Goal: Obtain resource: Download file/media

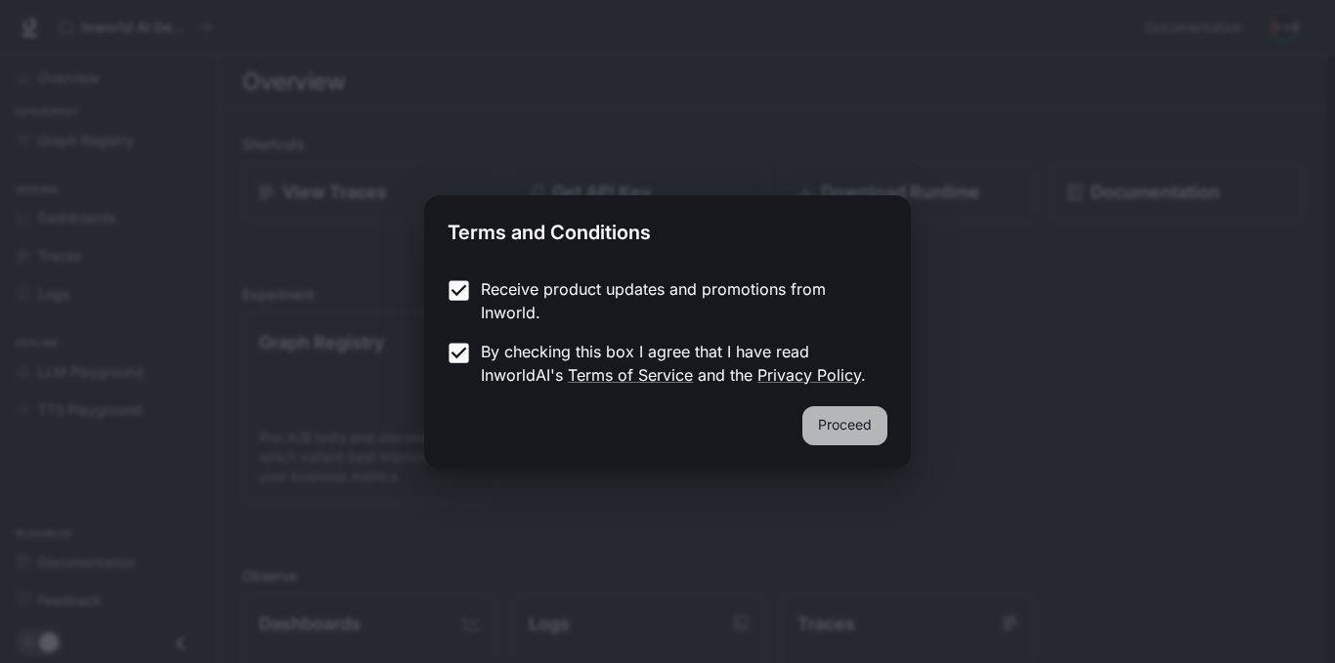
click at [847, 429] on button "Proceed" at bounding box center [844, 425] width 85 height 39
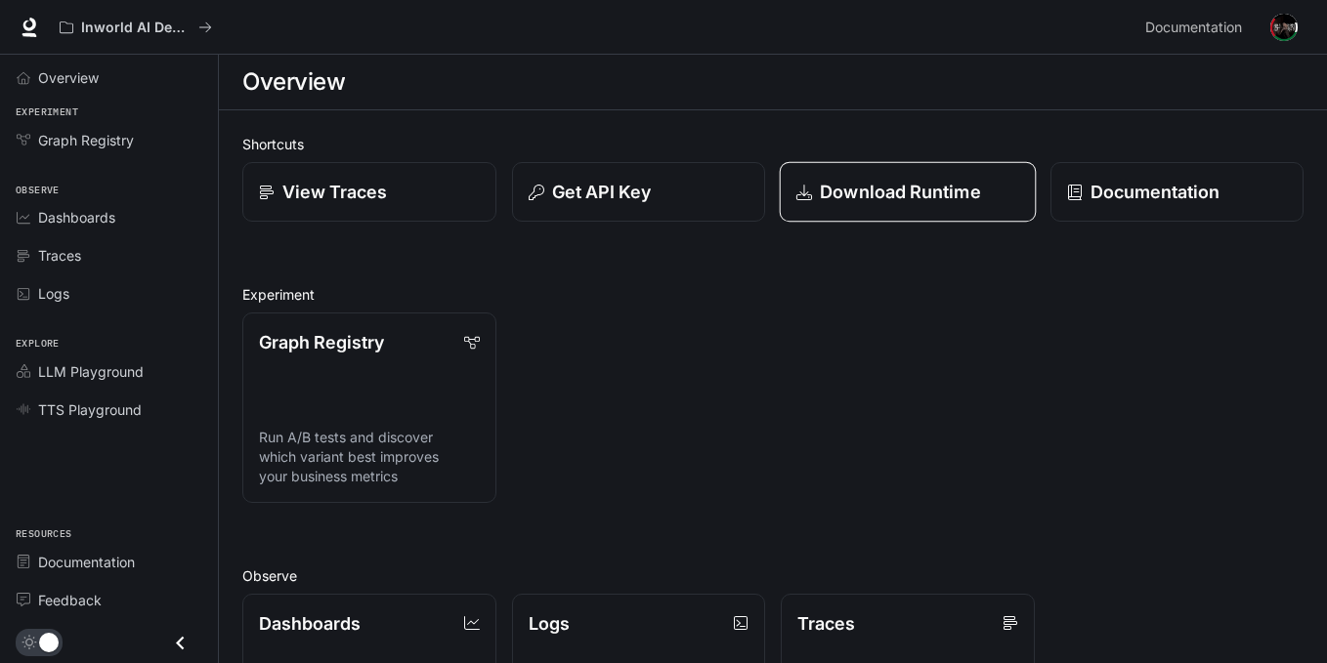
click at [842, 216] on link "Download Runtime" at bounding box center [908, 192] width 256 height 61
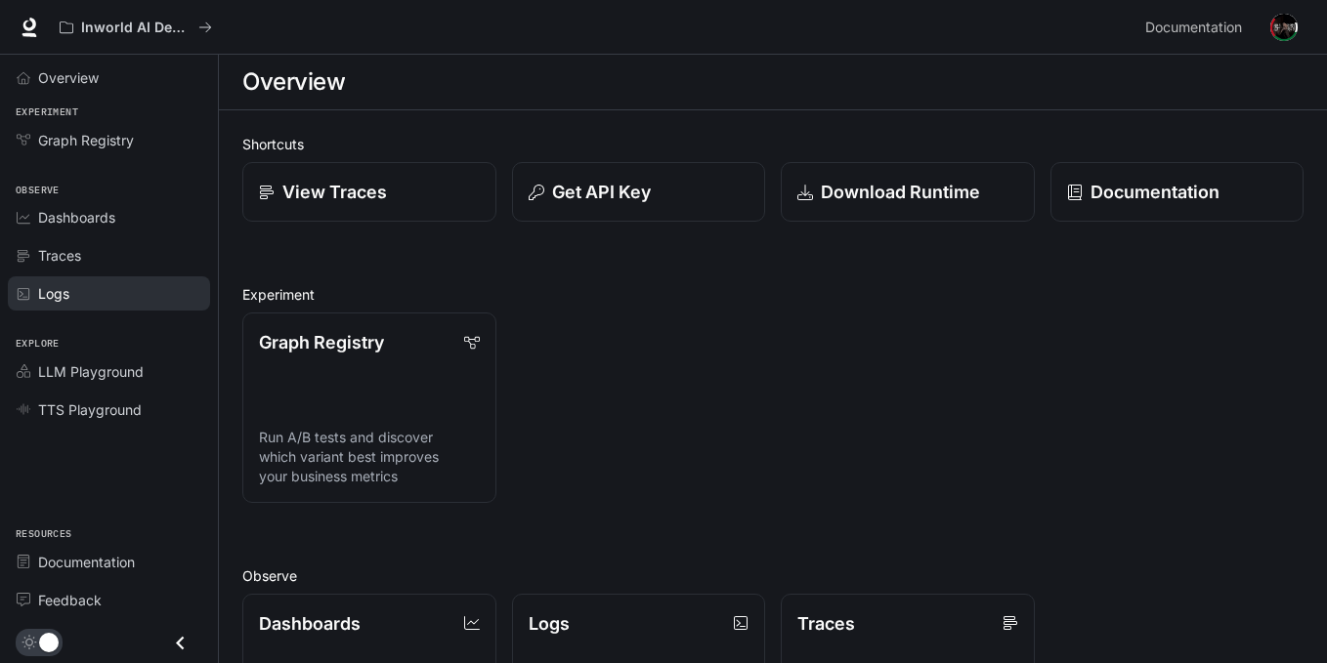
click at [101, 285] on div "Logs" at bounding box center [119, 293] width 163 height 21
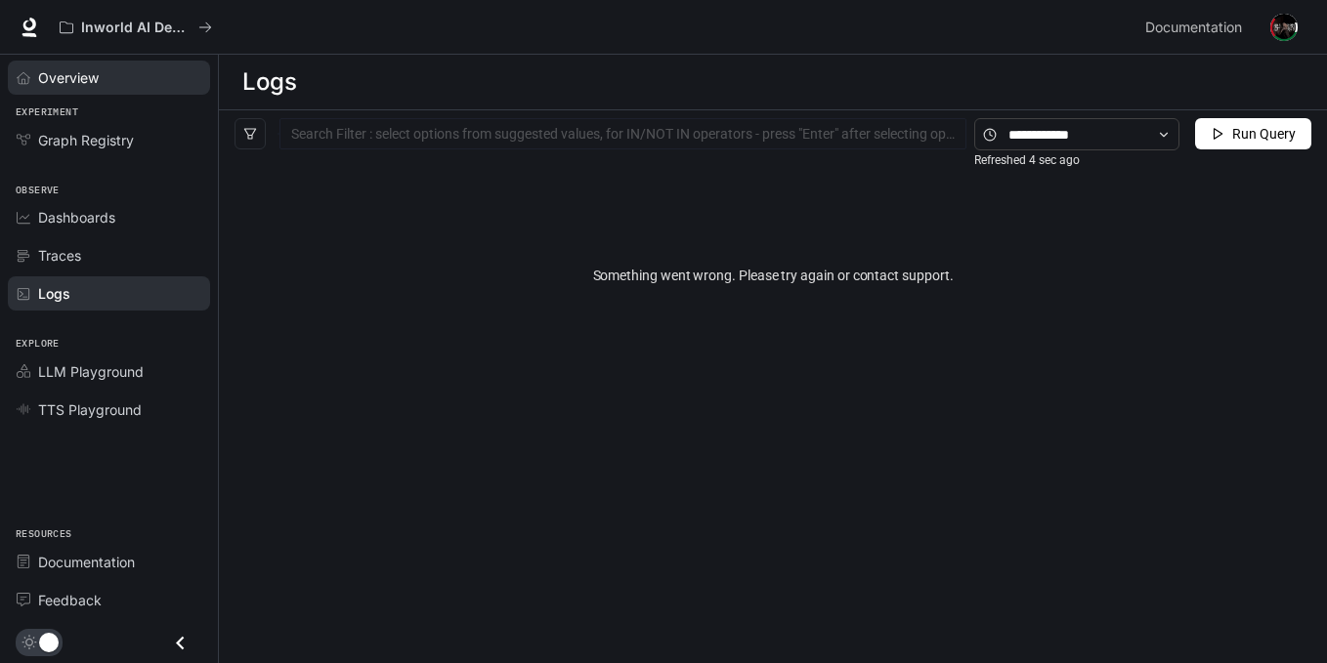
click at [133, 93] on link "Overview" at bounding box center [109, 78] width 202 height 34
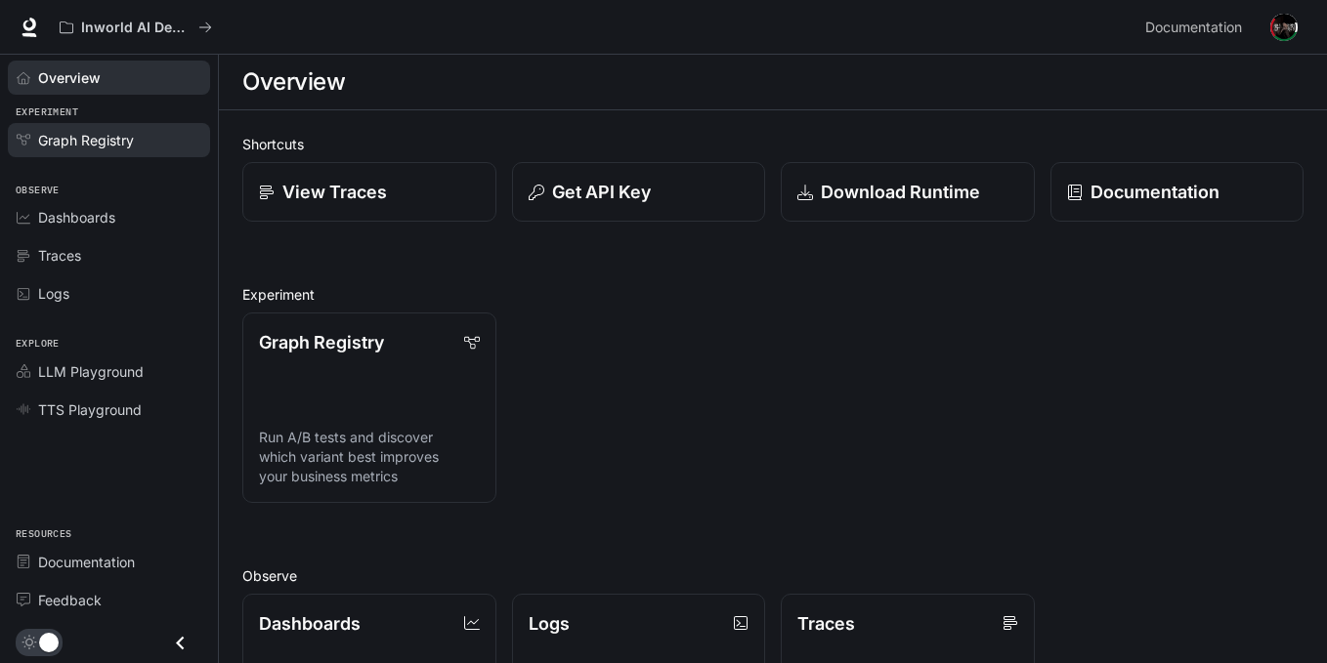
click at [105, 135] on span "Graph Registry" at bounding box center [86, 140] width 96 height 21
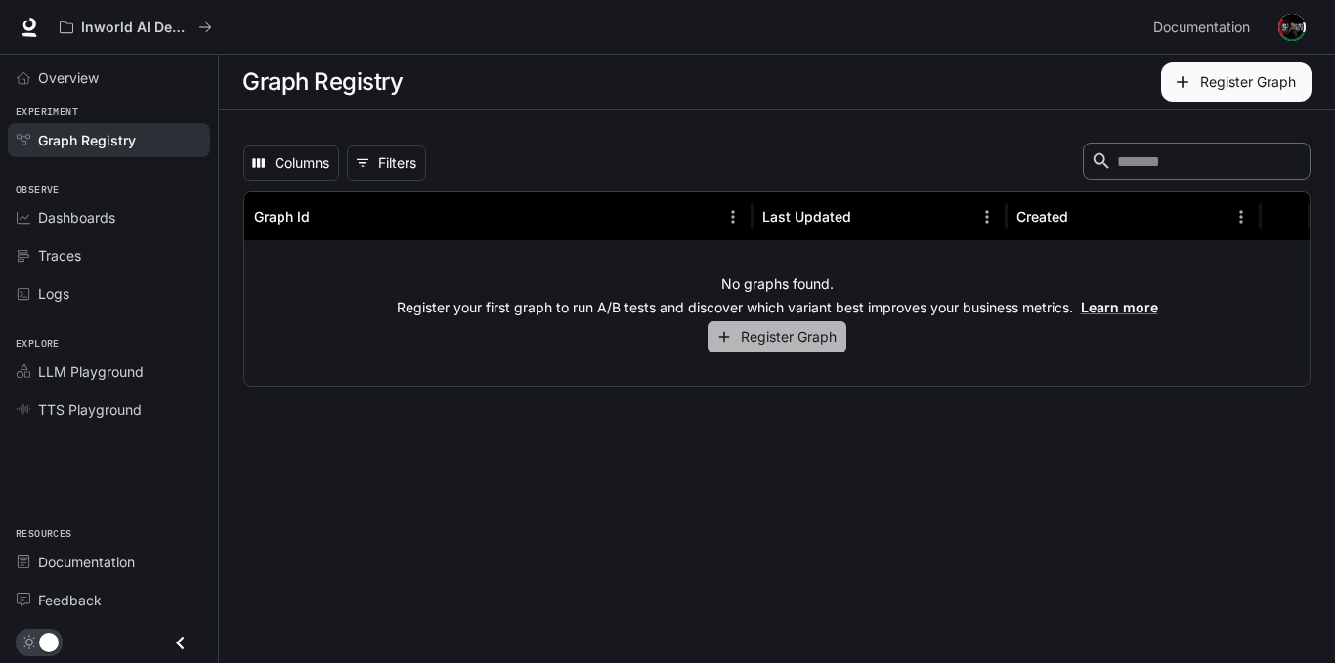
click at [828, 349] on button "Register Graph" at bounding box center [776, 337] width 139 height 32
